Goal: Find specific page/section: Find specific page/section

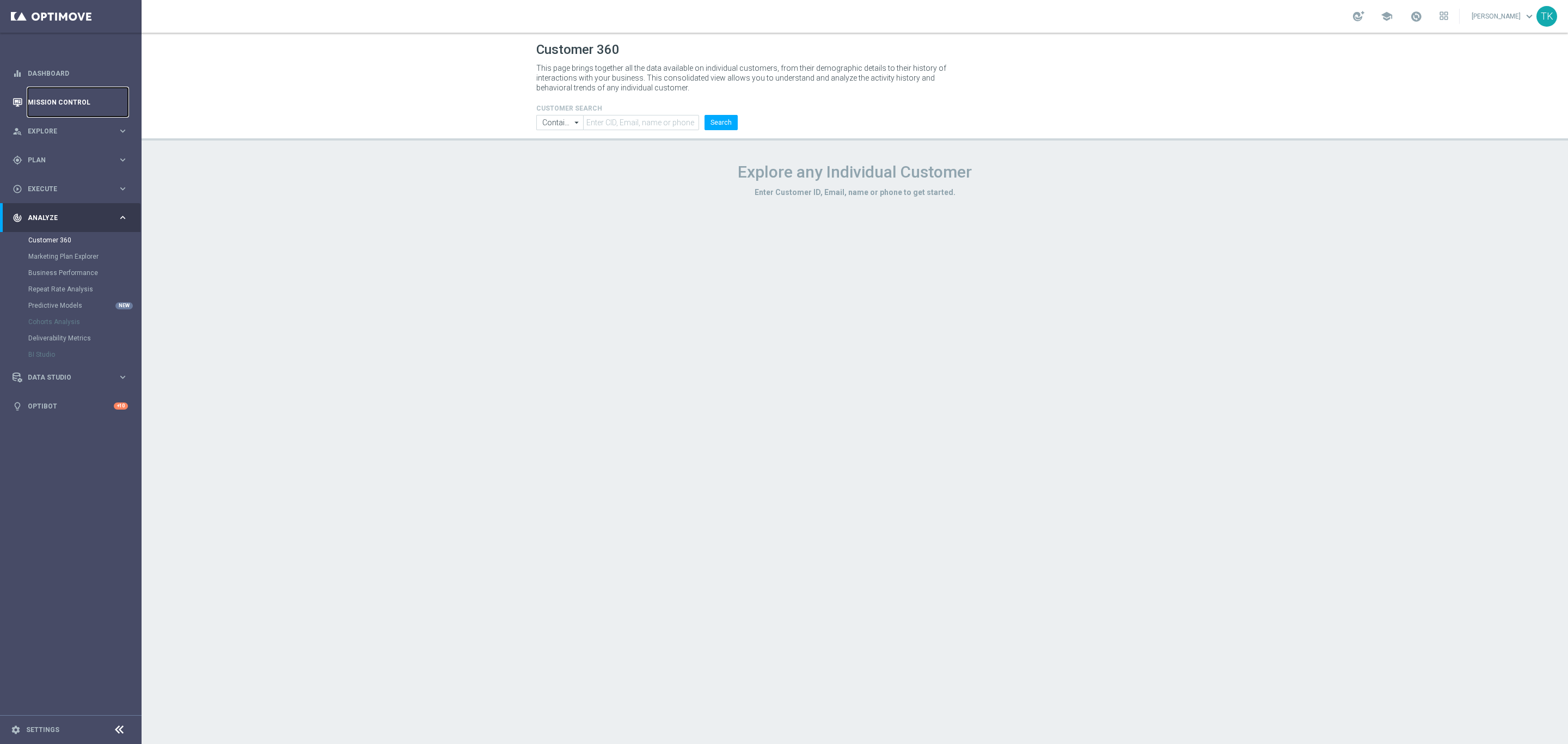
click at [95, 101] on link "Mission Control" at bounding box center [78, 102] width 100 height 29
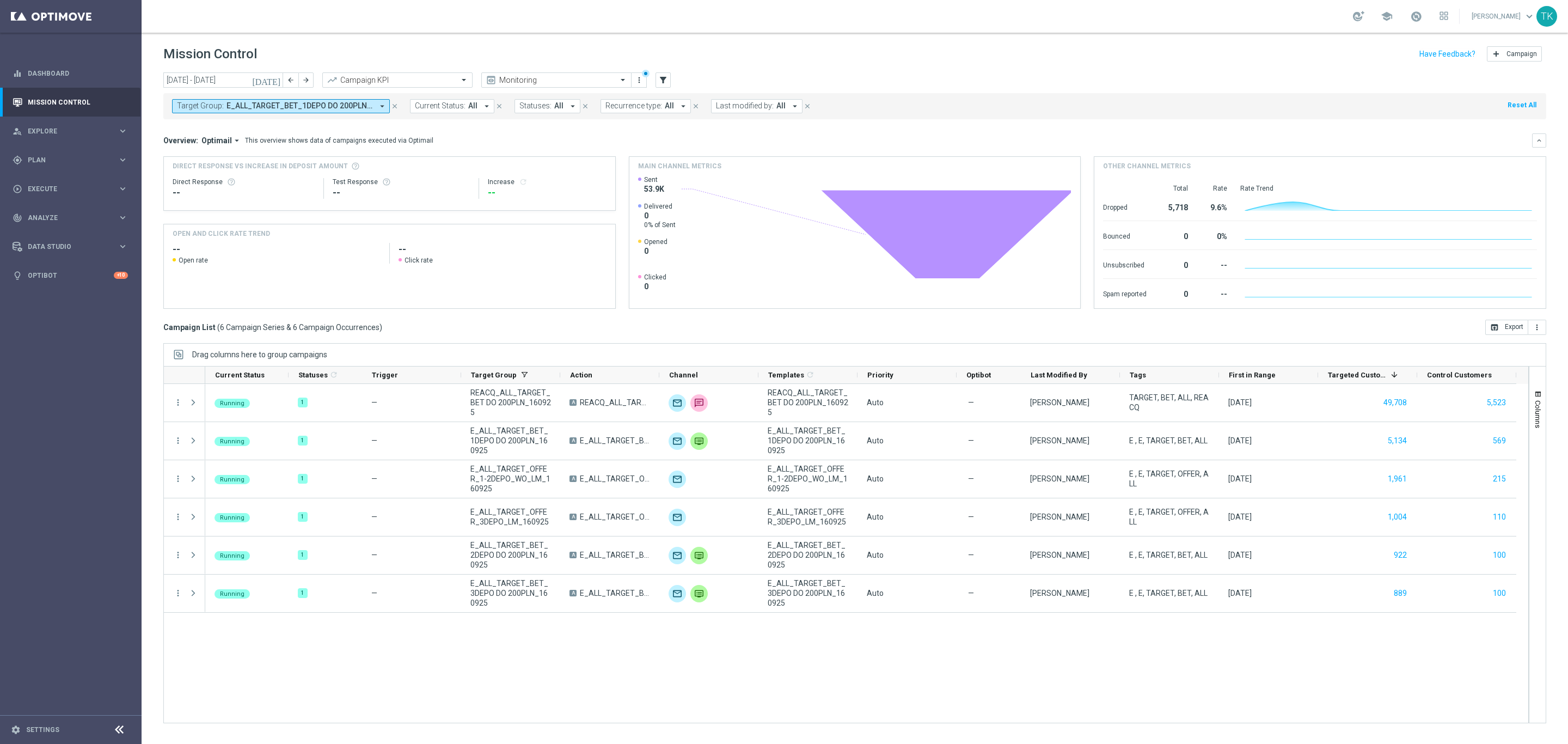
click at [281, 105] on span "E_ALL_TARGET_BET_1DEPO DO 200PLN_160925, E_ALL_TARGET_BET_2DEPO DO 200PLN_16092…" at bounding box center [299, 105] width 147 height 9
click at [180, 142] on div "Selected 6 Of 6969" at bounding box center [266, 144] width 177 height 9
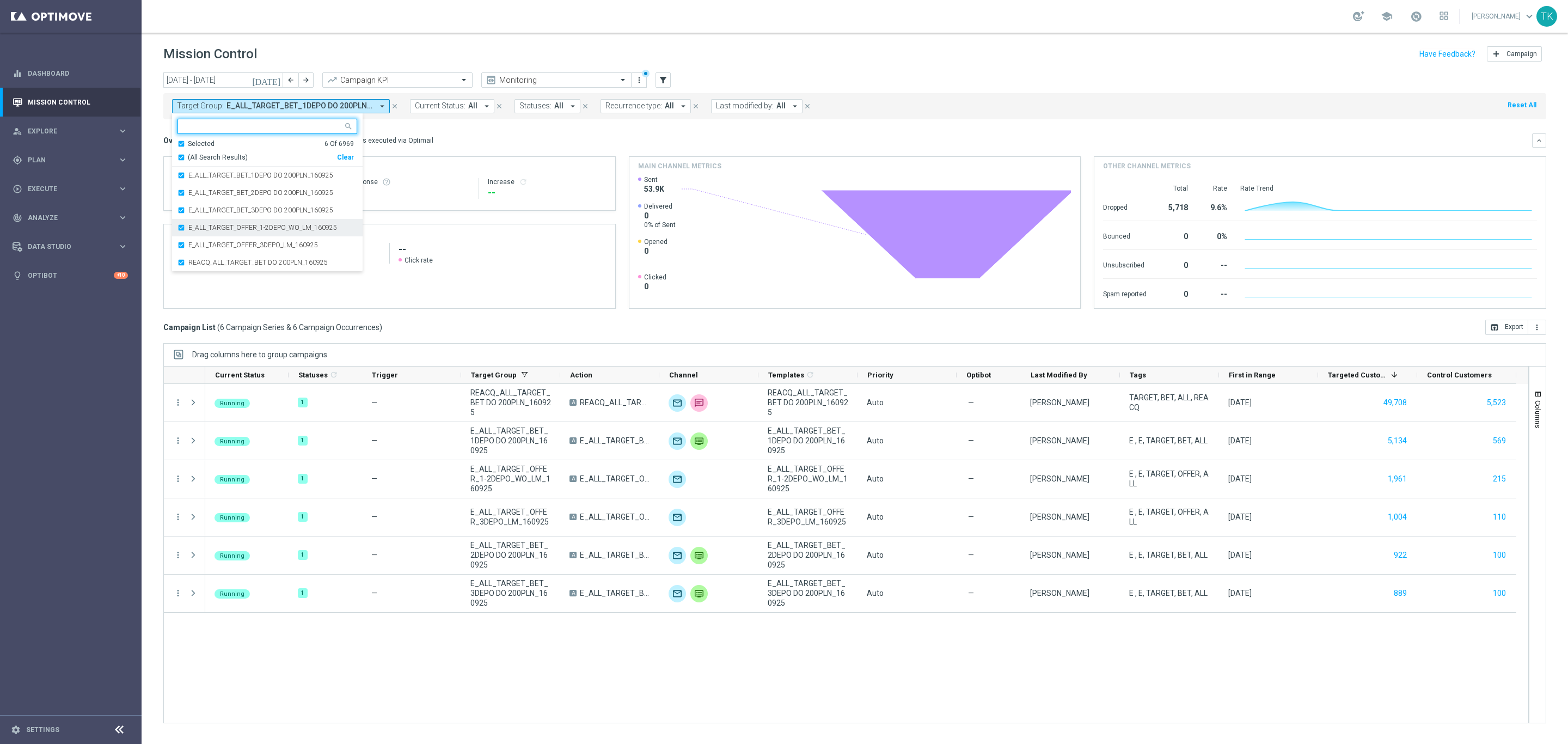
click at [273, 226] on label "E_ALL_TARGET_OFFER_1-2DEPO_WO_LM_160925" at bounding box center [262, 228] width 149 height 7
click at [237, 230] on label "E_ALL_TARGET_OFFER_3DEPO_LM_160925" at bounding box center [253, 228] width 130 height 7
click at [162, 121] on div "[DATE] [DATE] - [DATE] arrow_back arrow_forward Campaign KPI trending_up Monito…" at bounding box center [855, 403] width 1426 height 662
